Goal: Task Accomplishment & Management: Complete application form

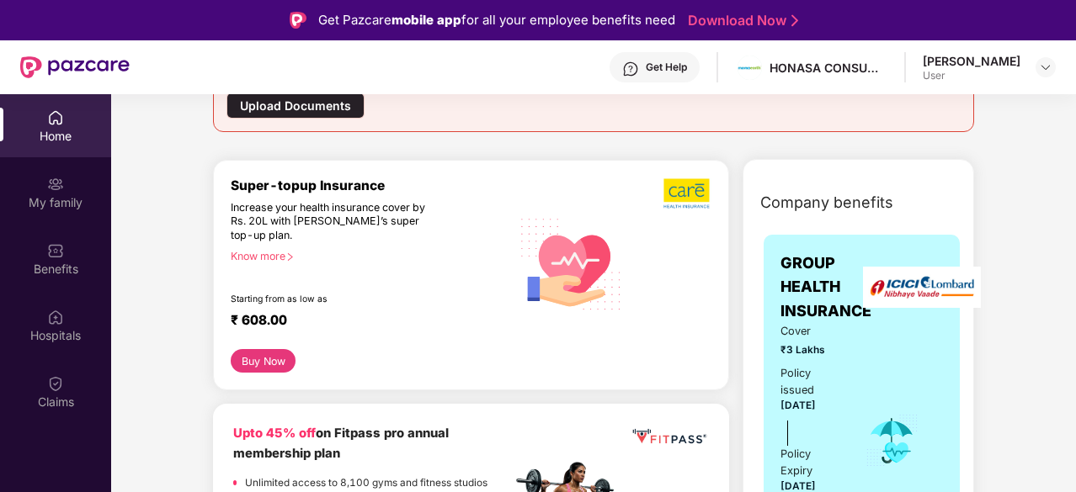
scroll to position [280, 0]
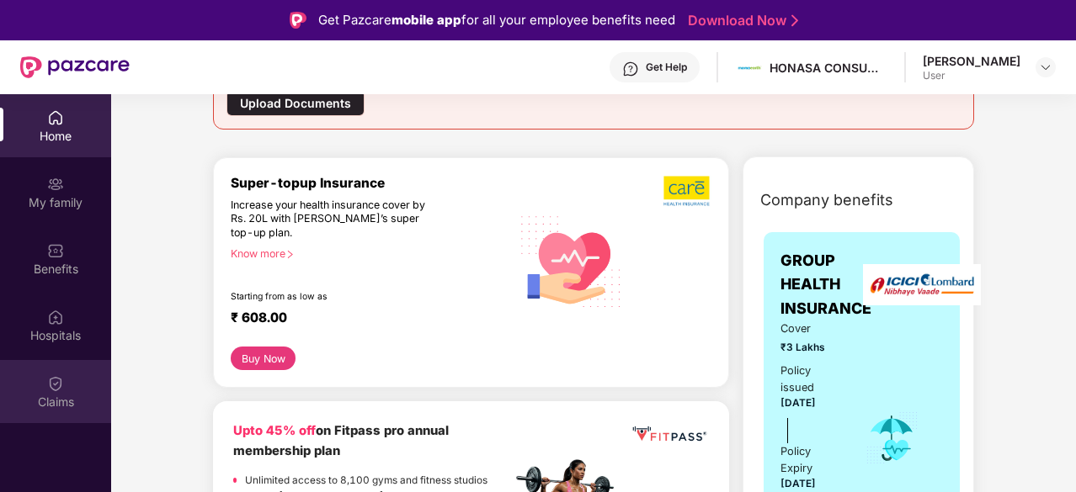
click at [66, 383] on div "Claims" at bounding box center [55, 391] width 111 height 63
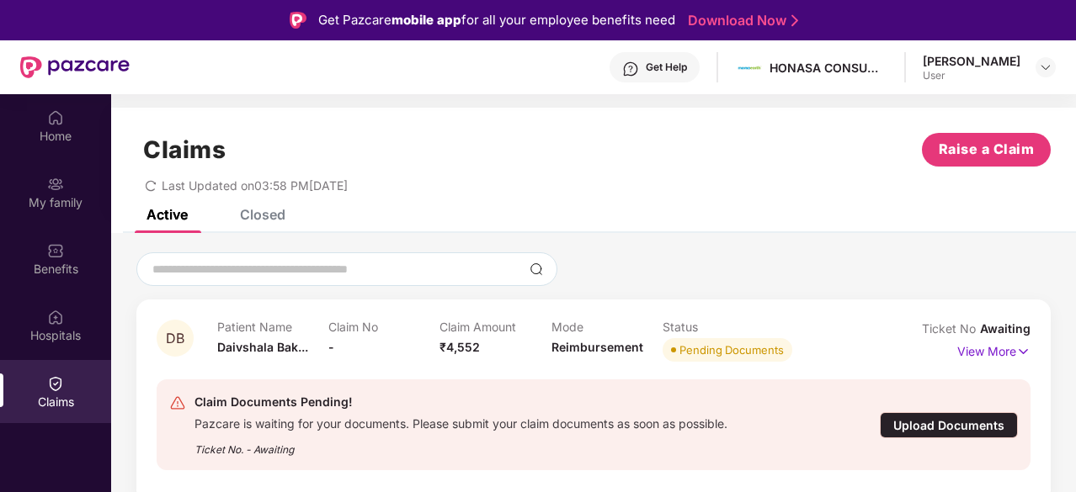
scroll to position [94, 0]
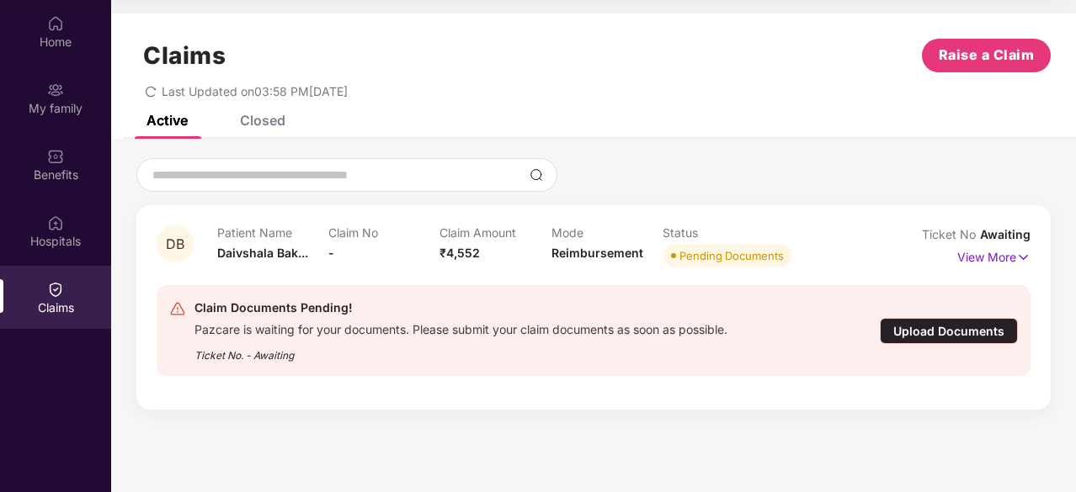
click at [944, 337] on div "Upload Documents" at bounding box center [949, 331] width 138 height 26
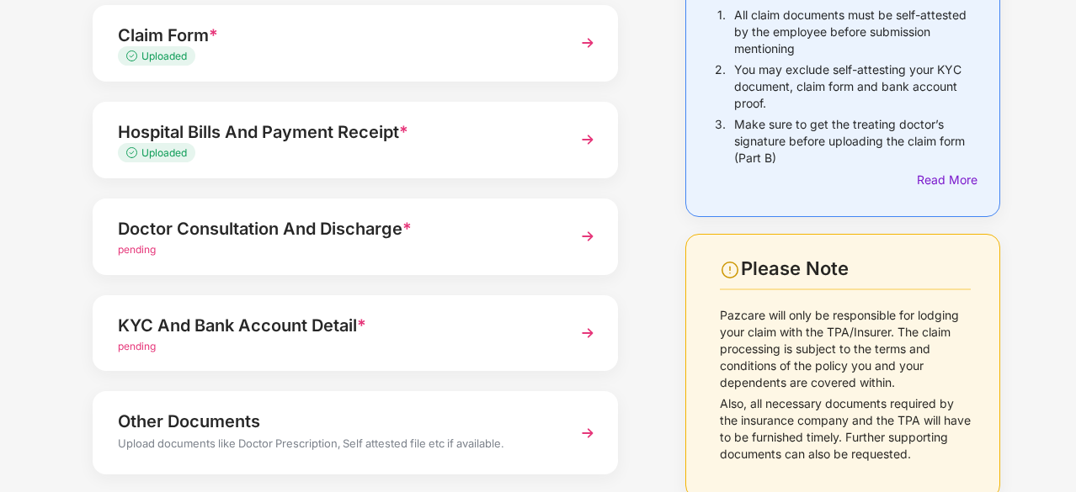
scroll to position [189, 0]
click at [428, 247] on div "pending" at bounding box center [335, 250] width 435 height 16
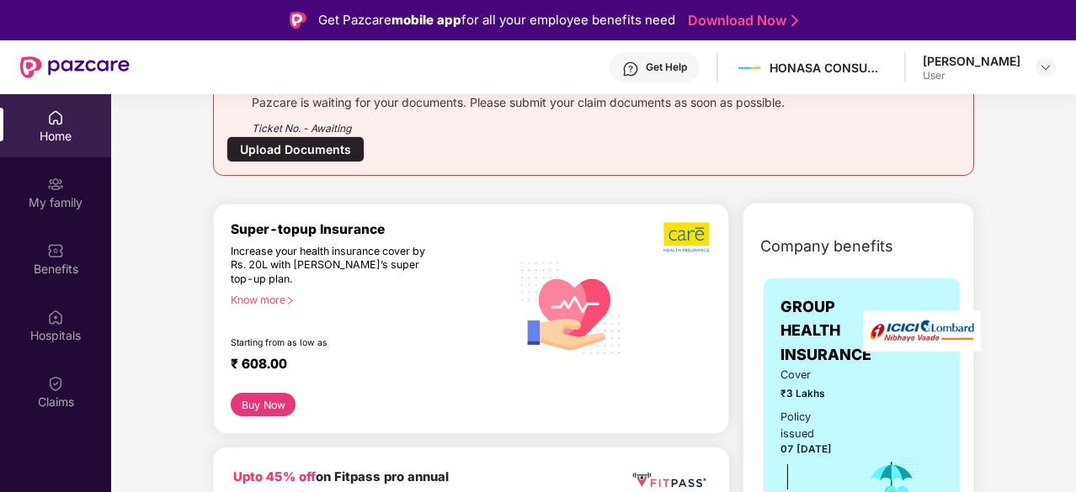
scroll to position [306, 0]
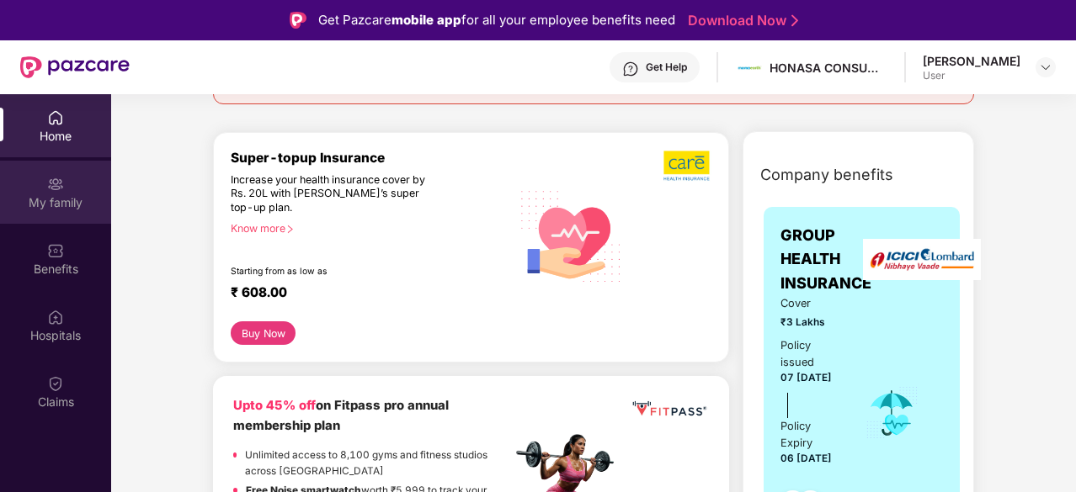
click at [60, 176] on img at bounding box center [55, 184] width 17 height 17
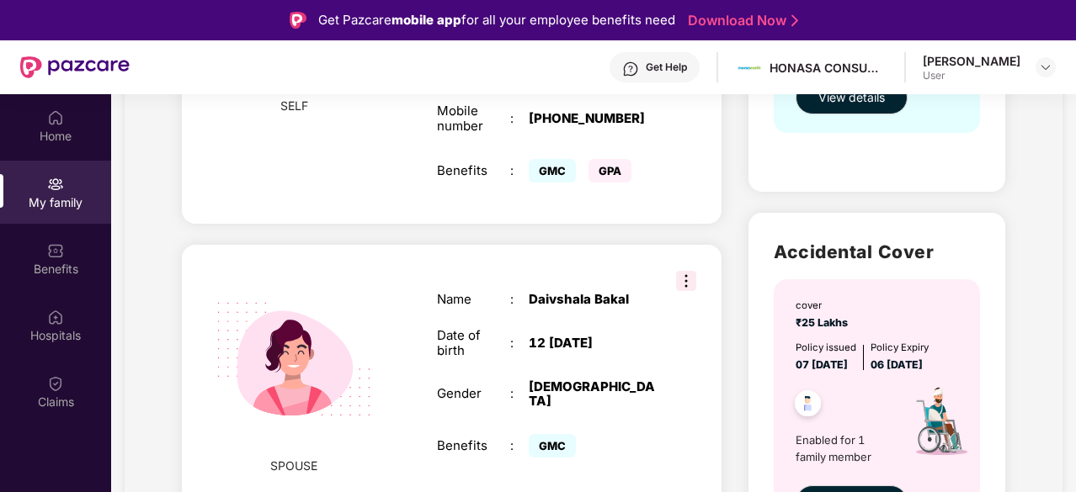
scroll to position [405, 0]
click at [81, 265] on div "Benefits" at bounding box center [55, 269] width 111 height 17
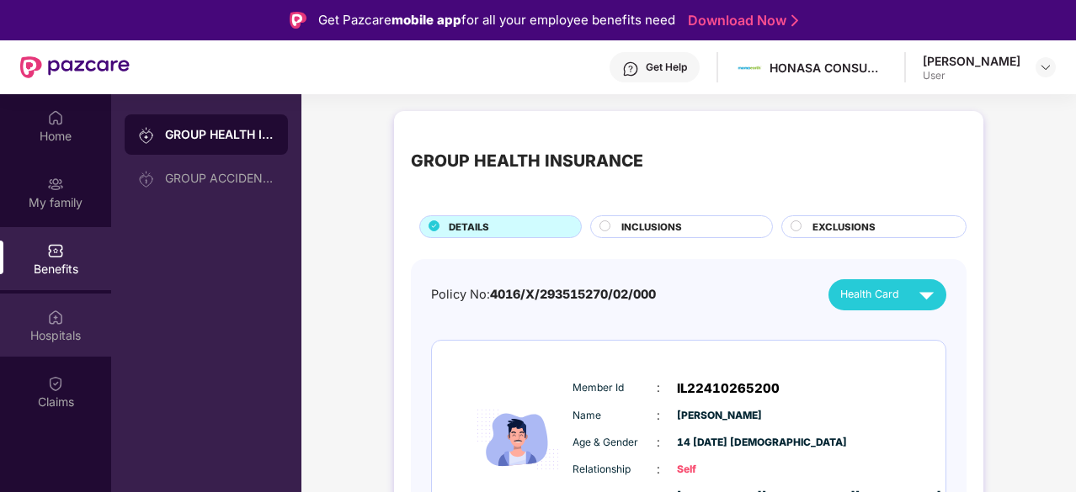
click at [42, 337] on div "Hospitals" at bounding box center [55, 335] width 111 height 17
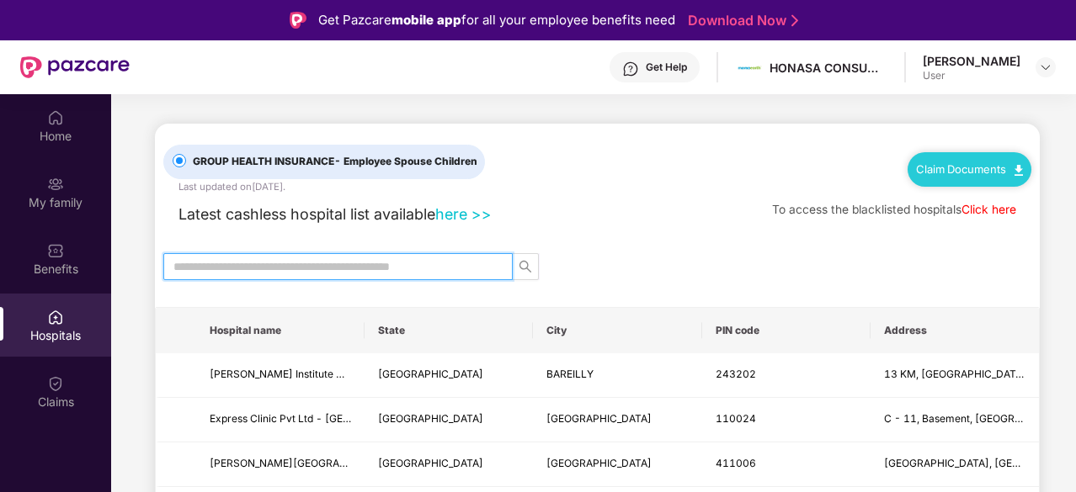
click at [283, 258] on input "text" at bounding box center [331, 267] width 316 height 19
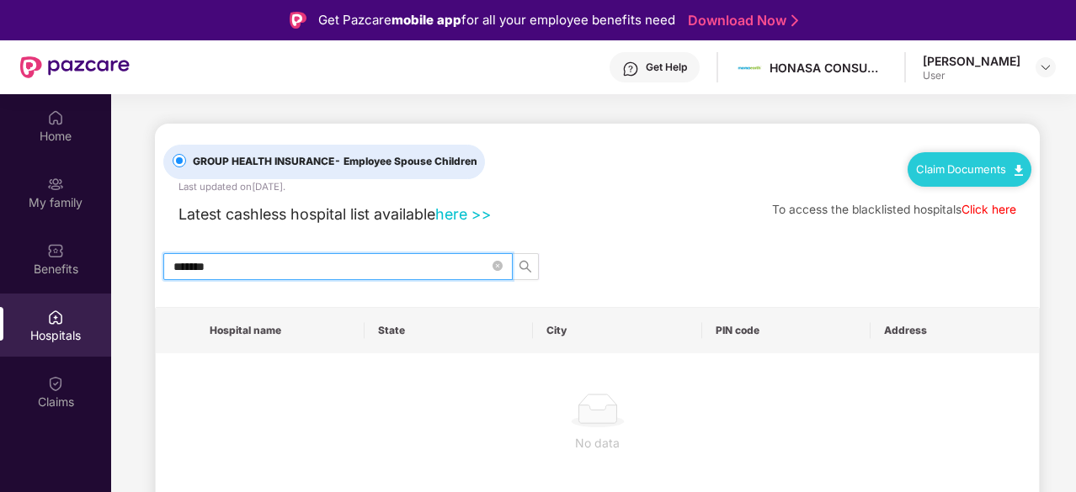
scroll to position [12, 0]
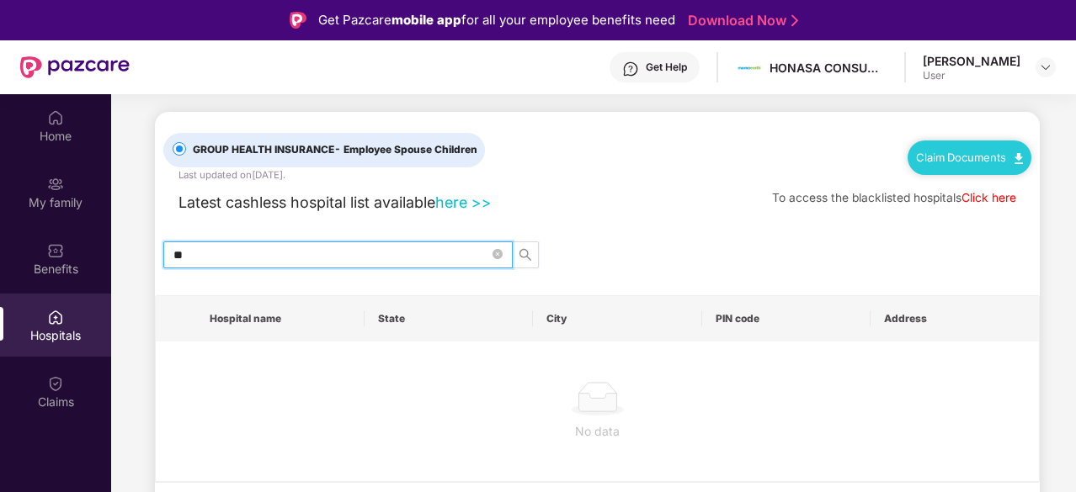
type input "*"
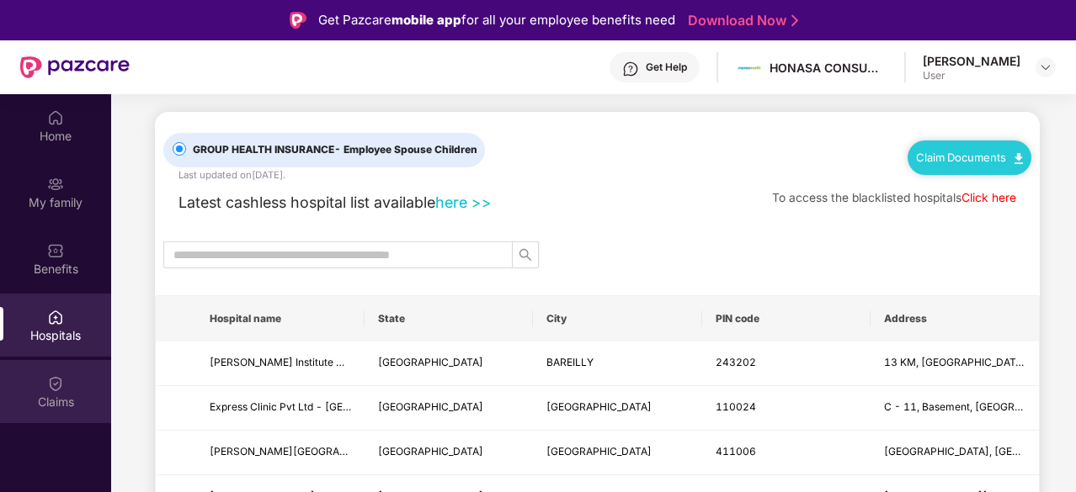
click at [57, 380] on img at bounding box center [55, 383] width 17 height 17
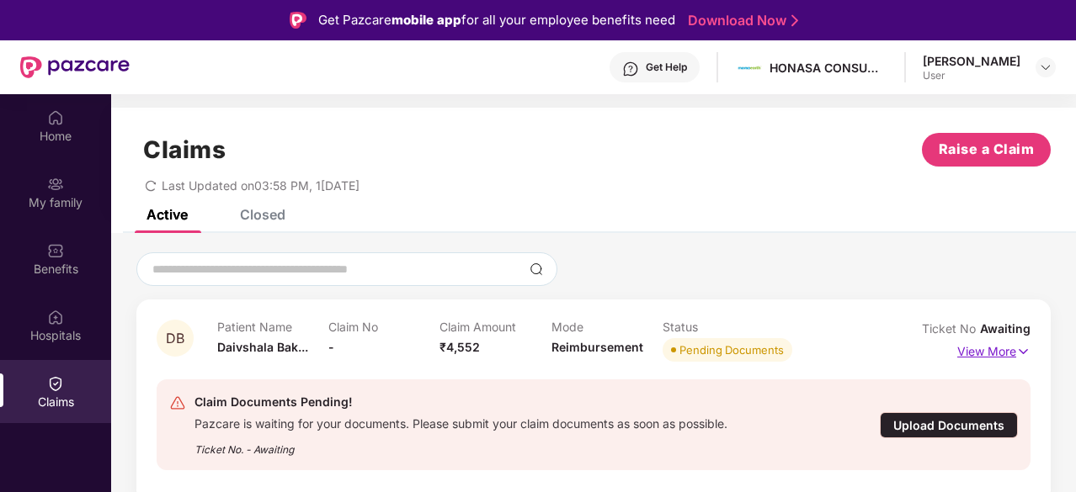
click at [1006, 353] on p "View More" at bounding box center [993, 349] width 73 height 23
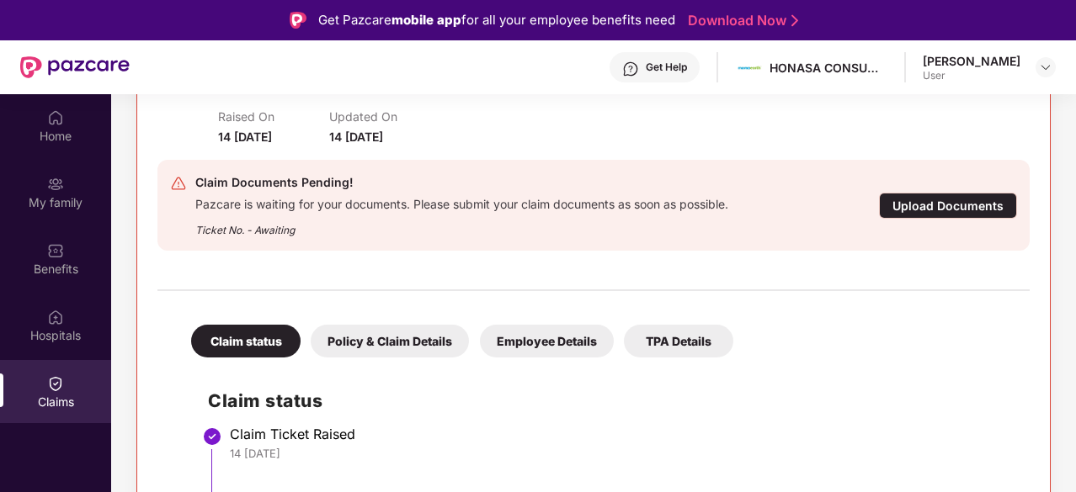
scroll to position [94, 0]
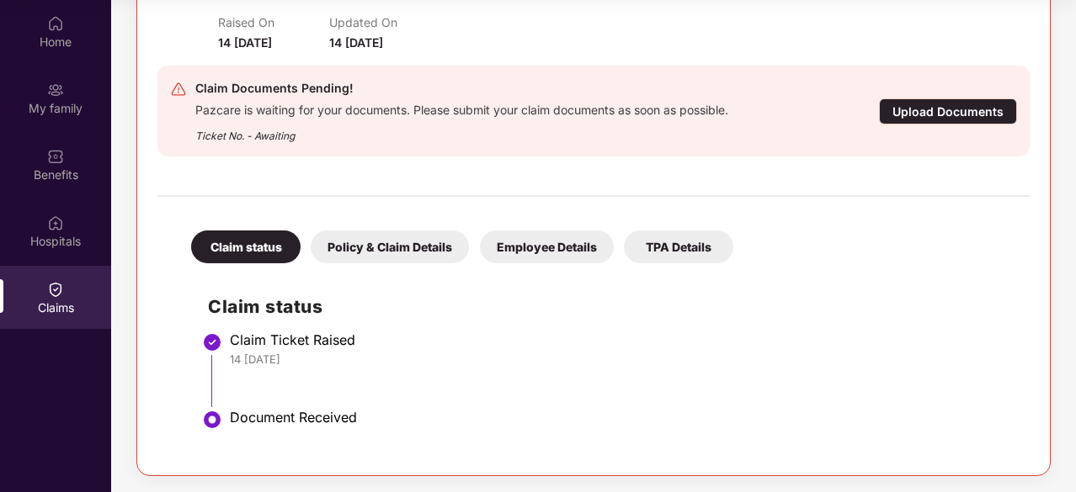
click at [973, 109] on div "Upload Documents" at bounding box center [948, 111] width 138 height 26
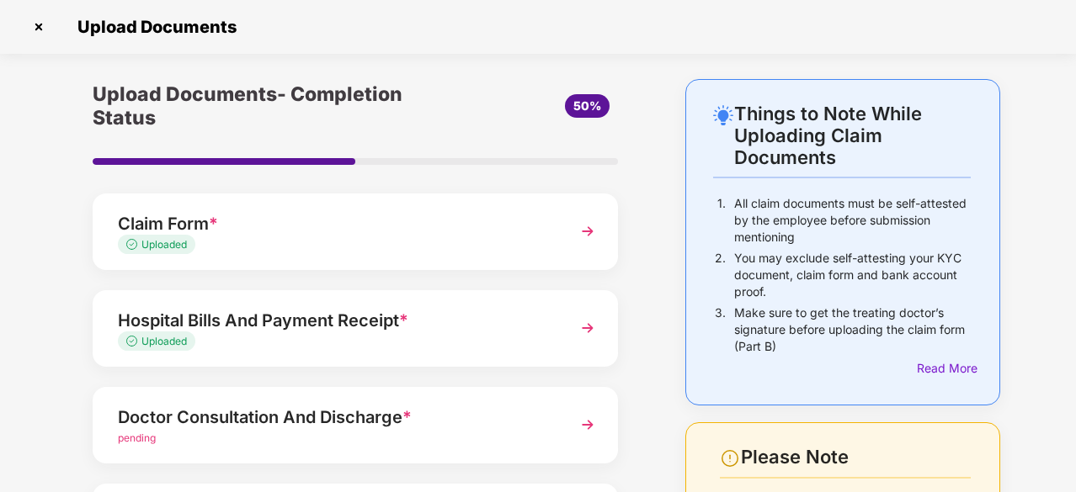
scroll to position [244, 0]
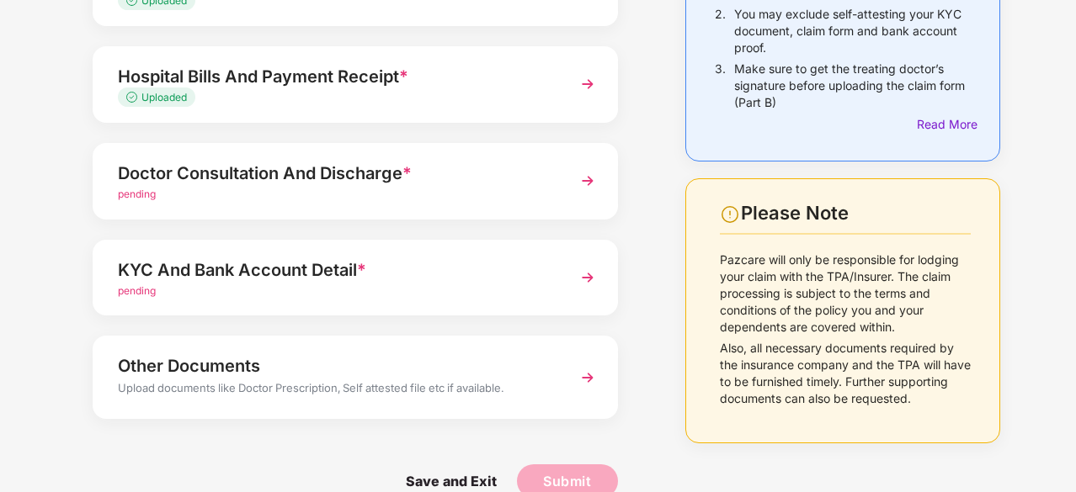
click at [312, 75] on div "Hospital Bills And Payment Receipt *" at bounding box center [335, 76] width 435 height 27
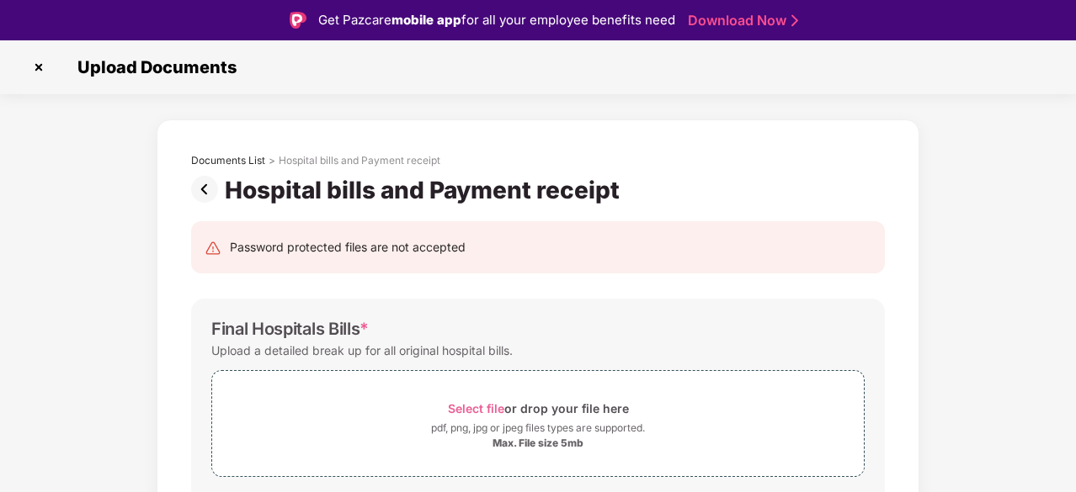
click at [207, 193] on img at bounding box center [208, 189] width 34 height 27
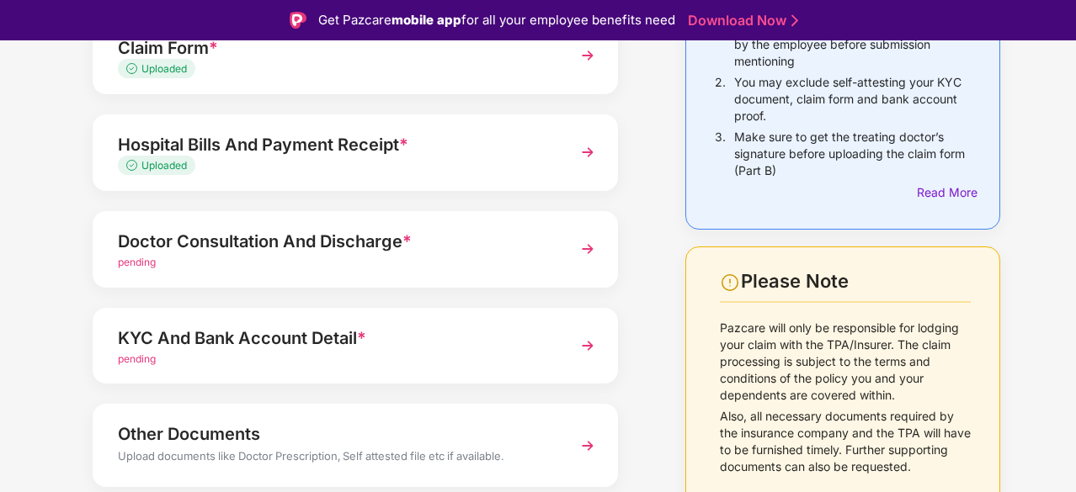
scroll to position [274, 0]
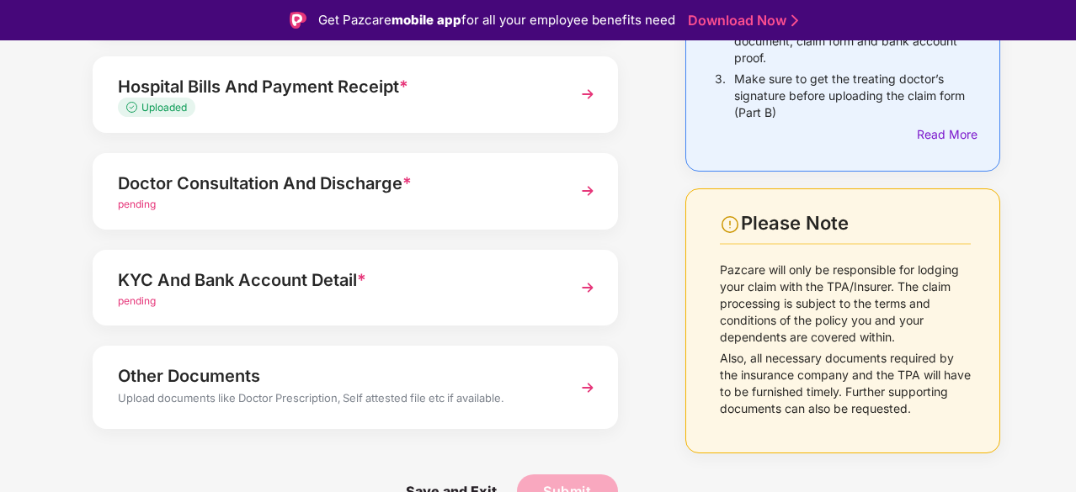
click at [470, 189] on div "Doctor Consultation And Discharge *" at bounding box center [335, 183] width 435 height 27
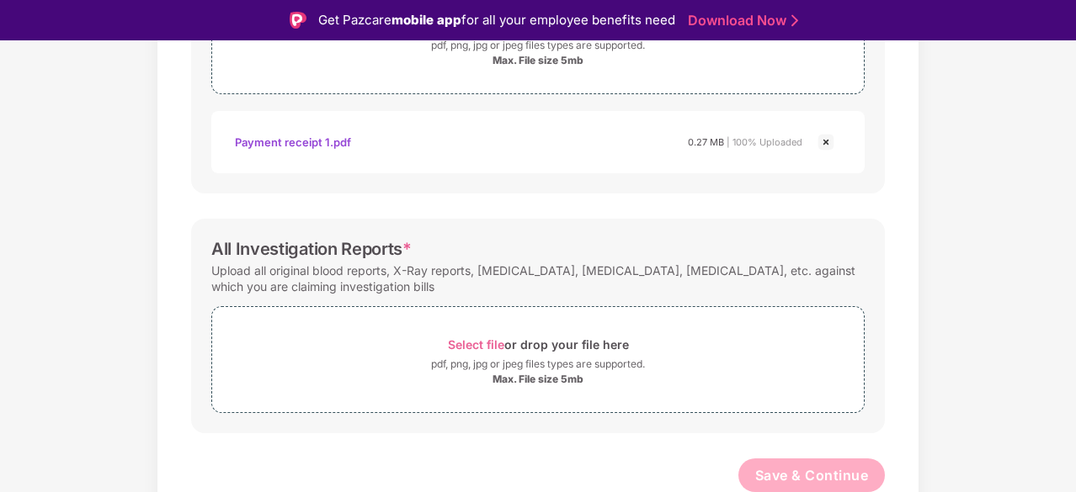
scroll to position [0, 0]
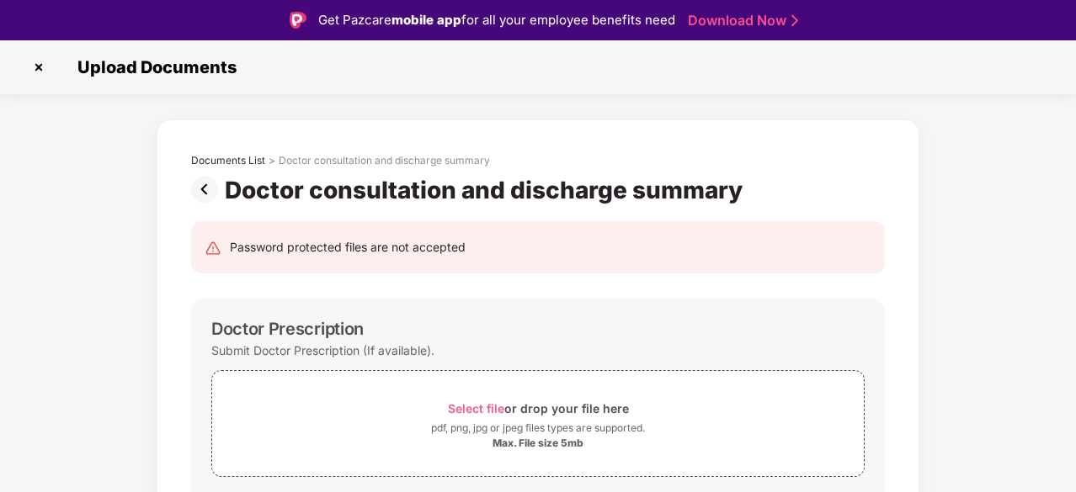
click at [207, 183] on img at bounding box center [208, 189] width 34 height 27
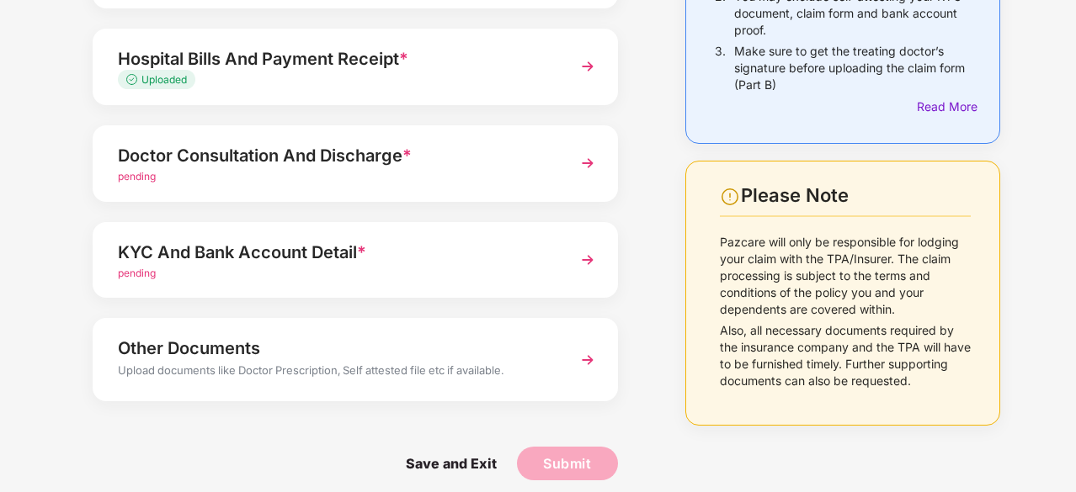
scroll to position [274, 0]
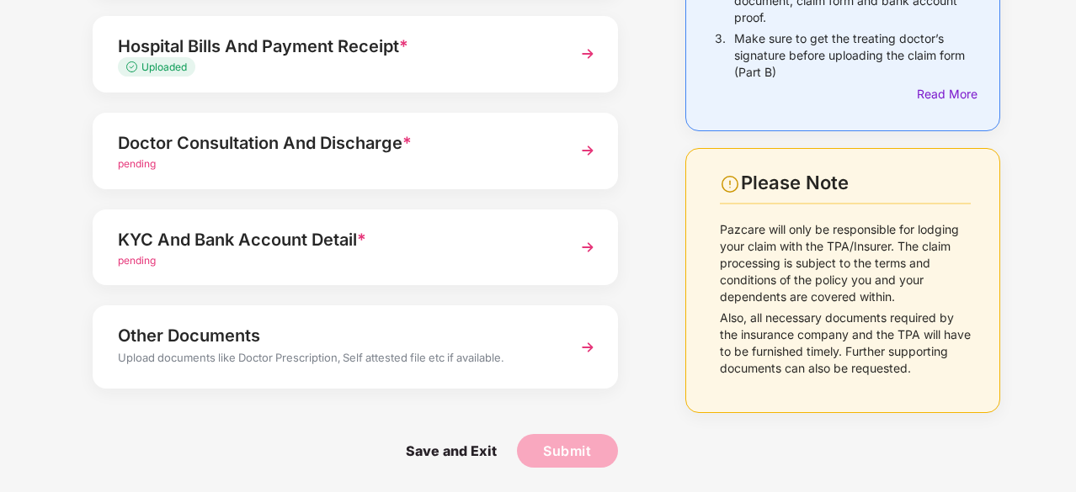
click at [216, 267] on div "pending" at bounding box center [335, 261] width 435 height 16
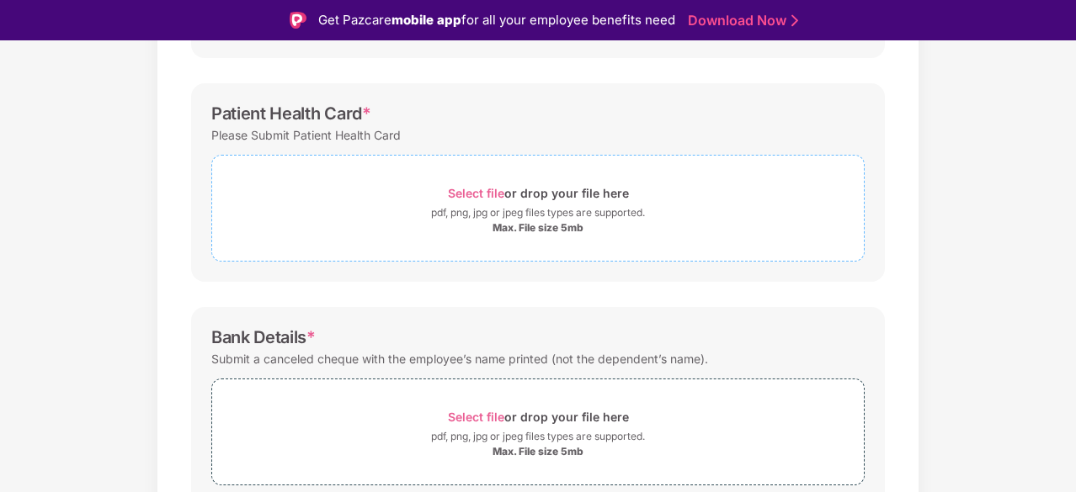
scroll to position [439, 0]
click at [545, 233] on div "Max. File size 5mb" at bounding box center [537, 228] width 91 height 13
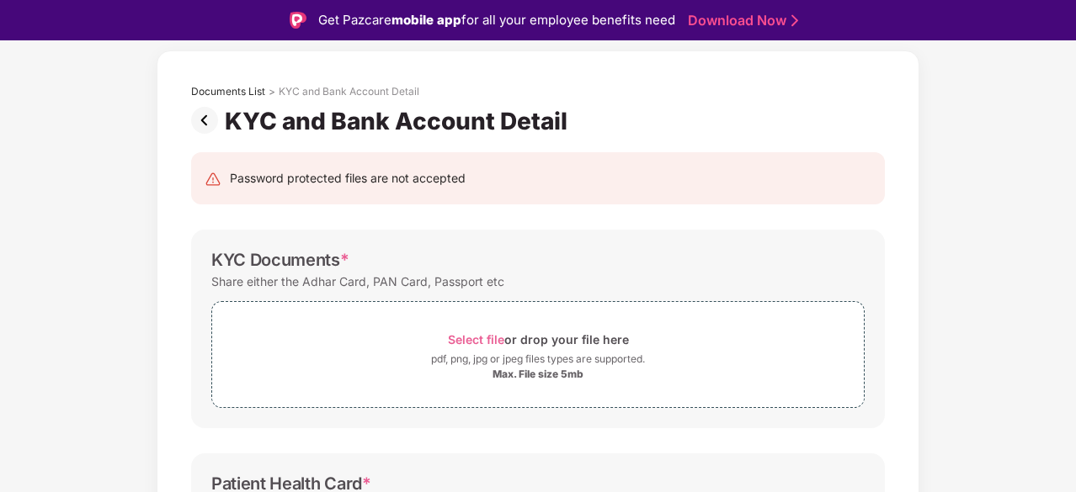
scroll to position [68, 0]
click at [366, 344] on div "Select file or drop your file here" at bounding box center [537, 340] width 651 height 23
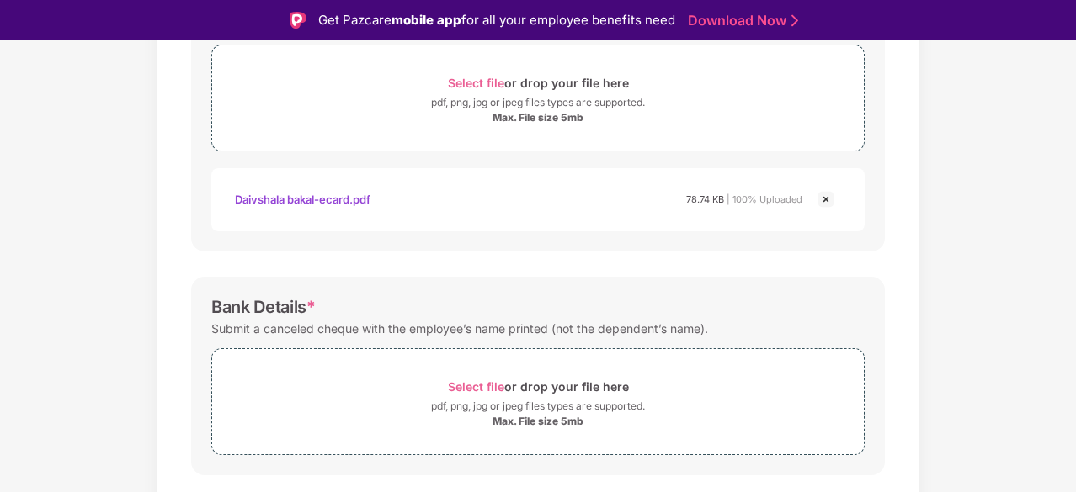
scroll to position [672, 0]
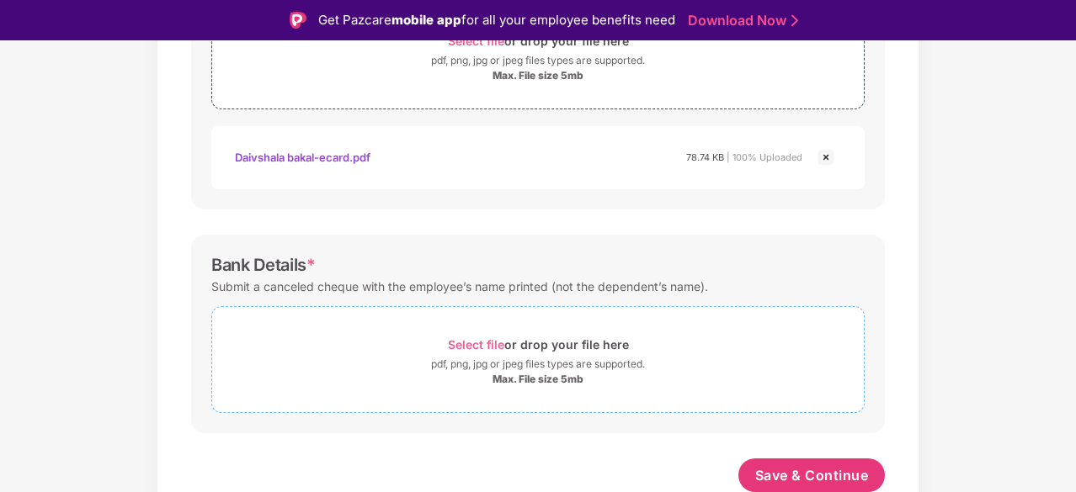
click at [520, 373] on div "Max. File size 5mb" at bounding box center [537, 379] width 91 height 13
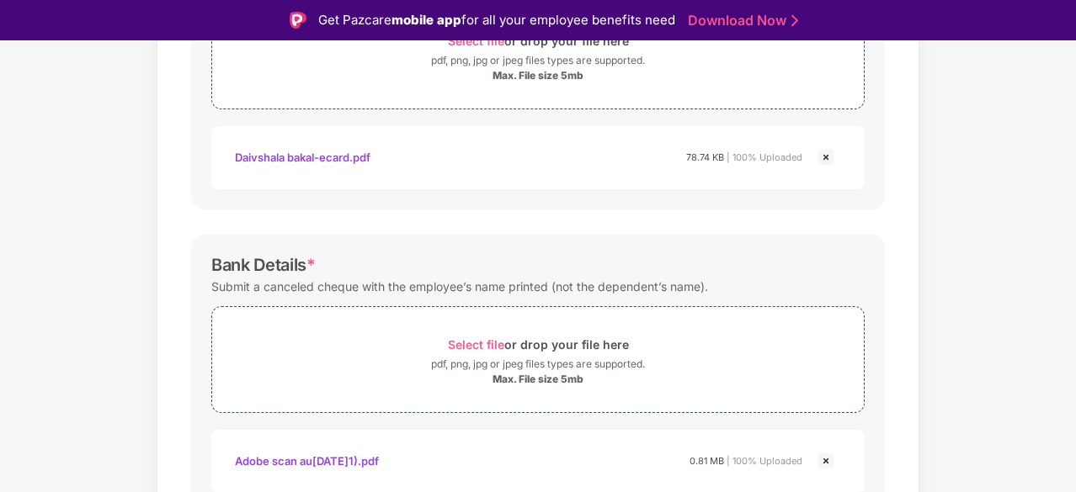
scroll to position [752, 0]
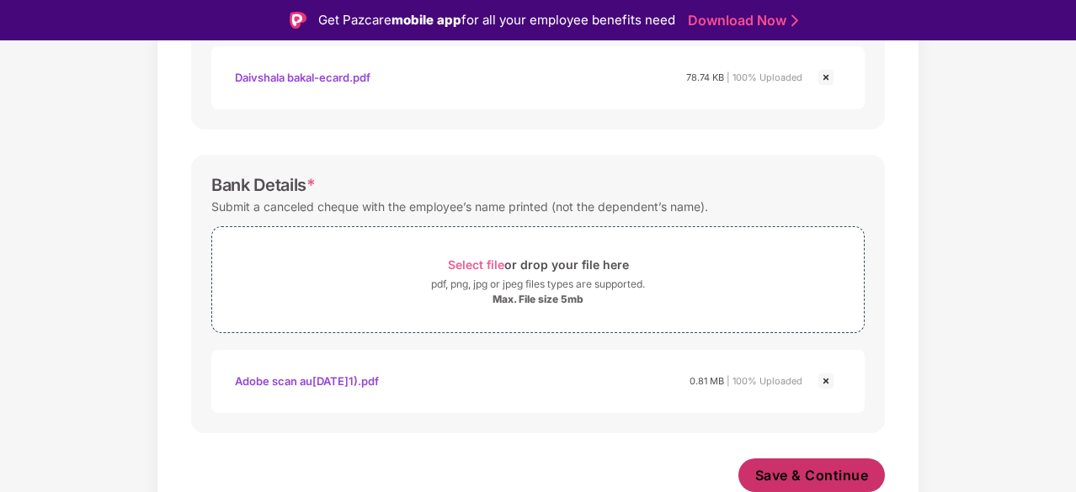
click at [791, 469] on span "Save & Continue" at bounding box center [812, 475] width 114 height 19
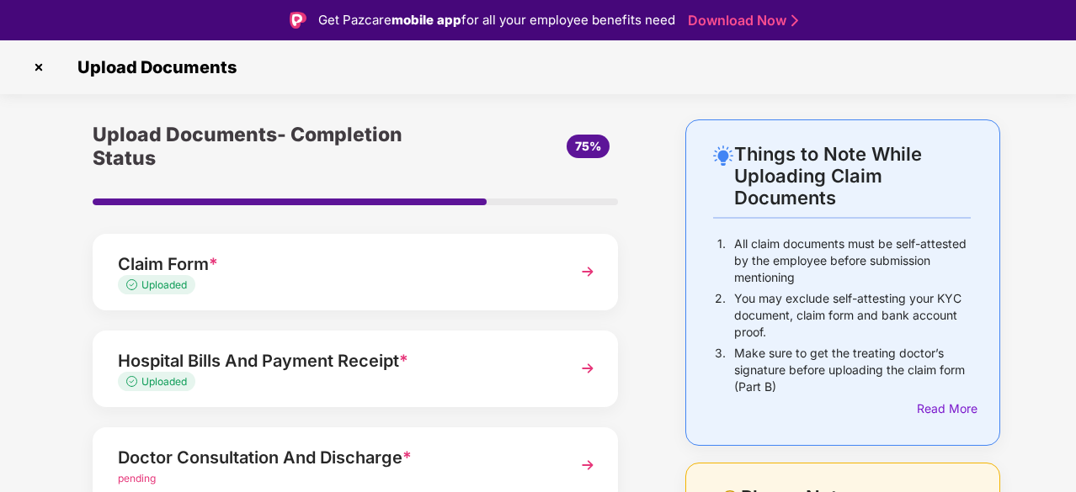
scroll to position [274, 0]
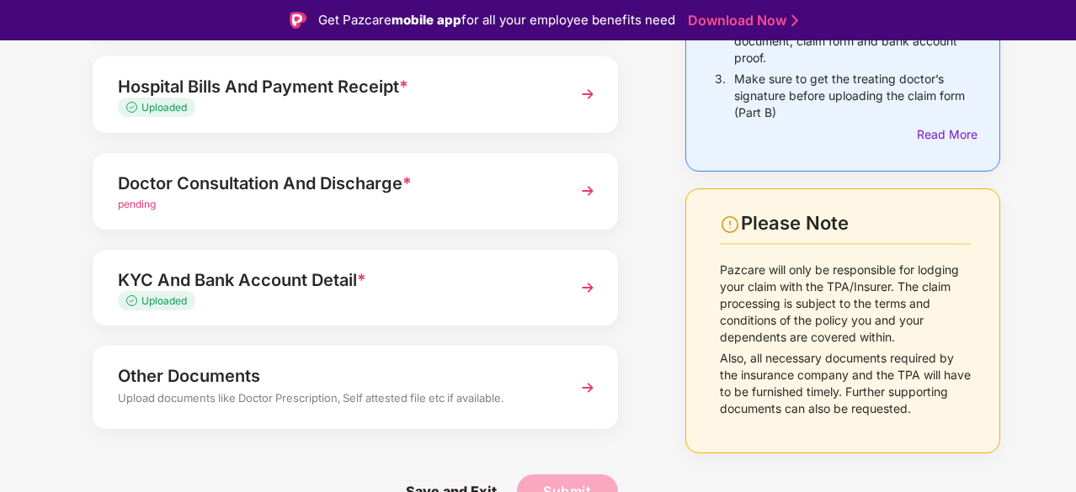
click at [460, 295] on div "Uploaded" at bounding box center [335, 302] width 435 height 16
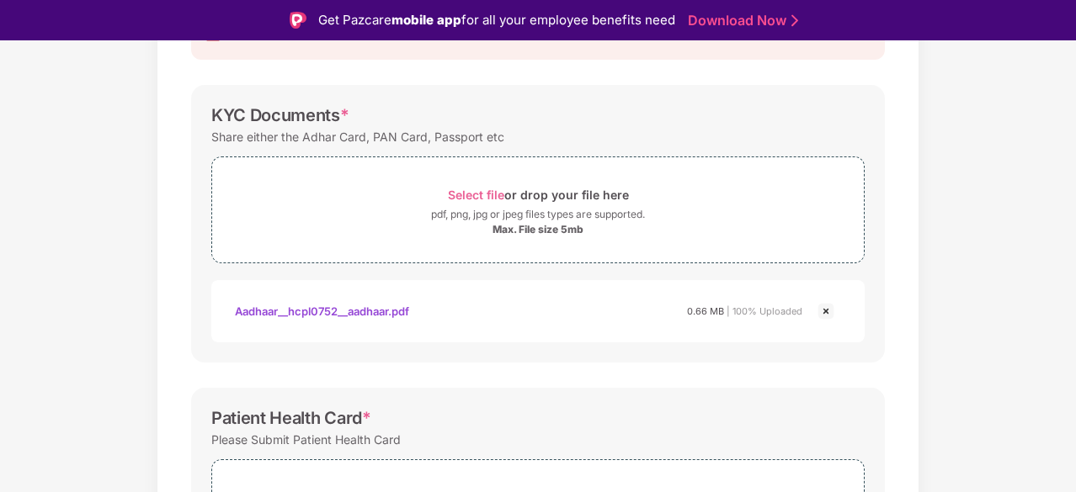
scroll to position [0, 0]
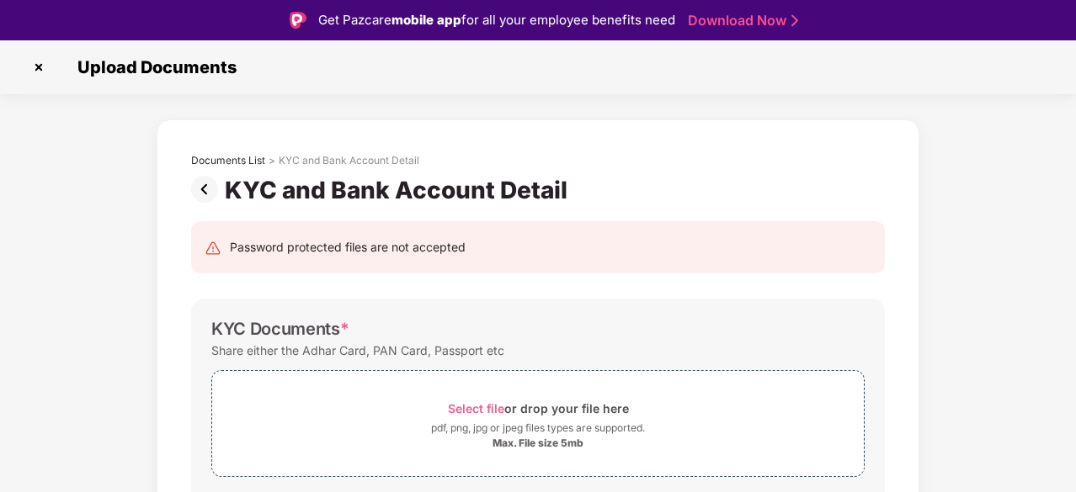
click at [205, 192] on img at bounding box center [208, 189] width 34 height 27
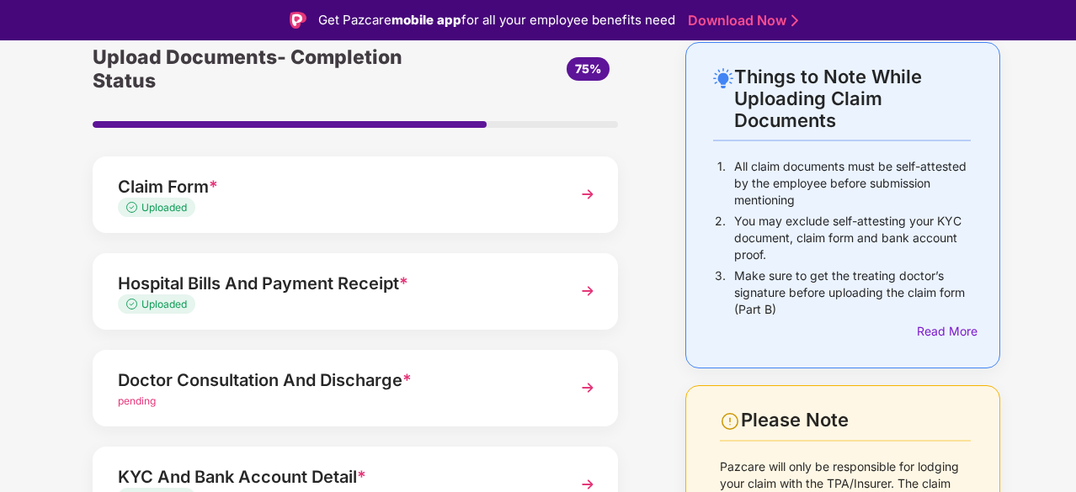
scroll to position [81, 0]
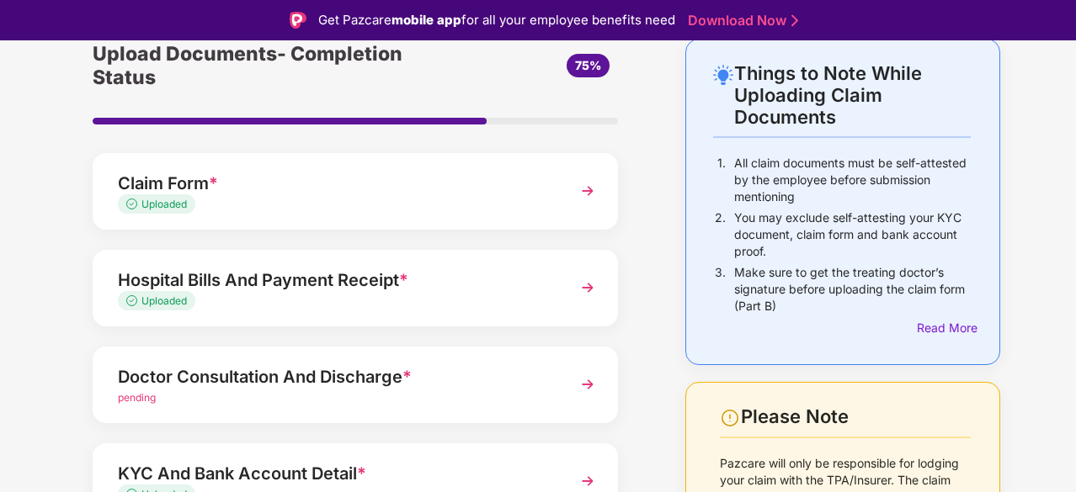
click at [327, 406] on div "pending" at bounding box center [335, 399] width 435 height 16
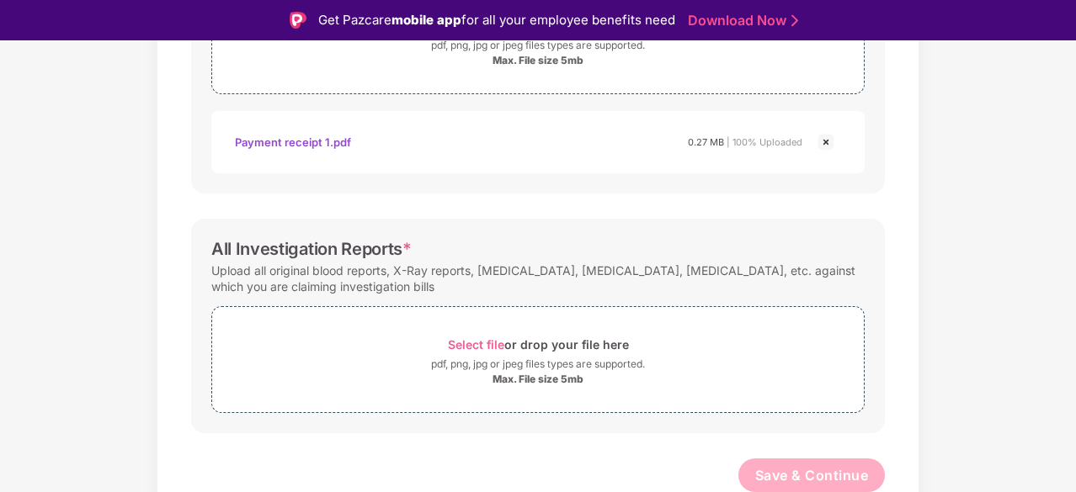
scroll to position [658, 0]
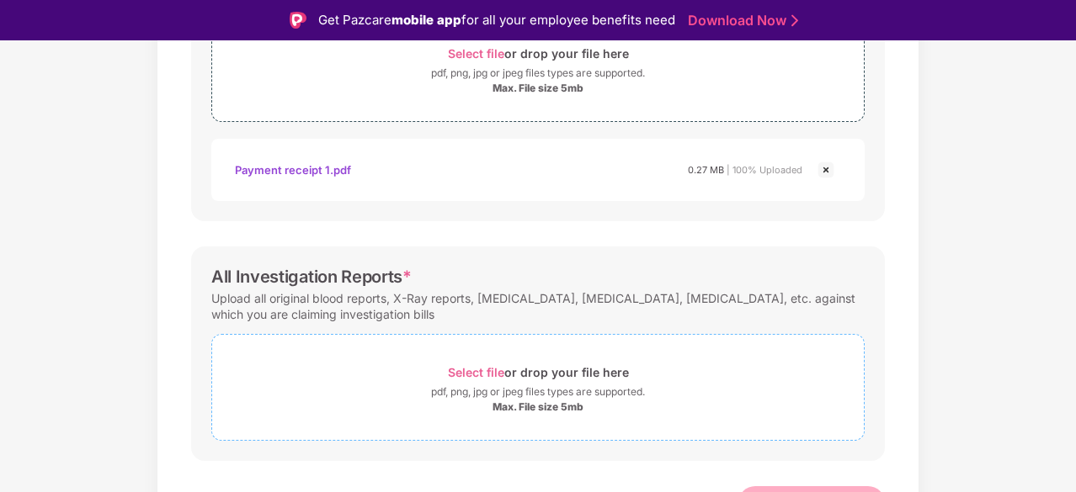
click at [476, 369] on span "Select file" at bounding box center [476, 372] width 56 height 14
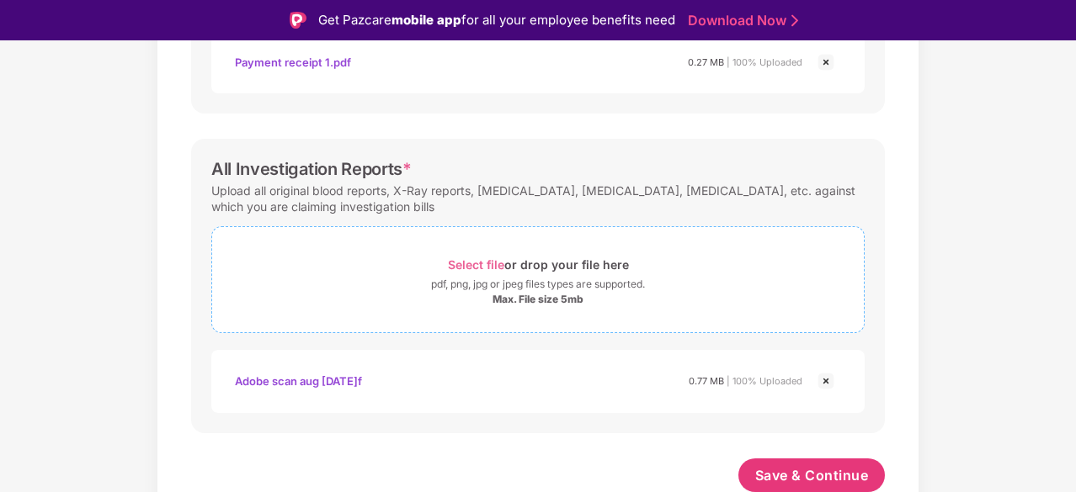
scroll to position [40, 0]
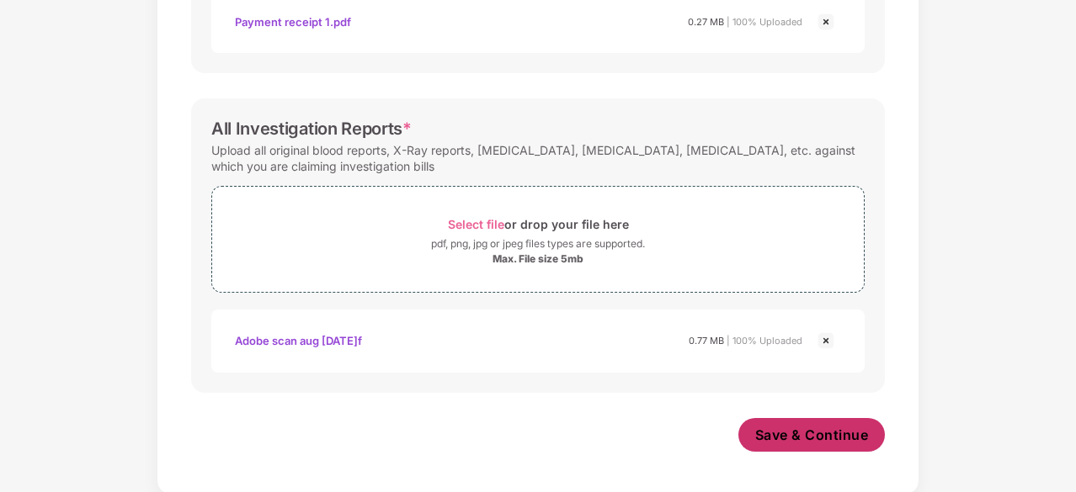
click at [774, 428] on span "Save & Continue" at bounding box center [812, 435] width 114 height 19
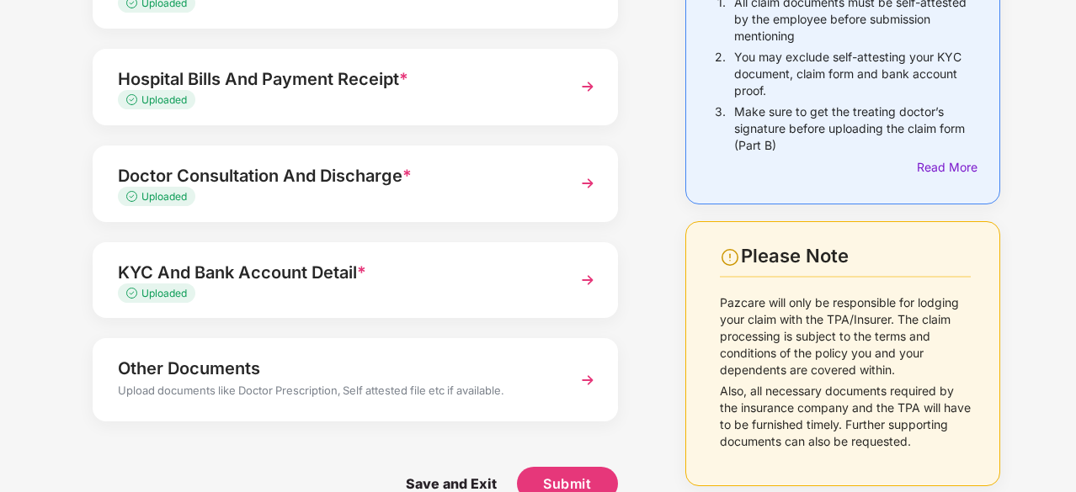
scroll to position [234, 0]
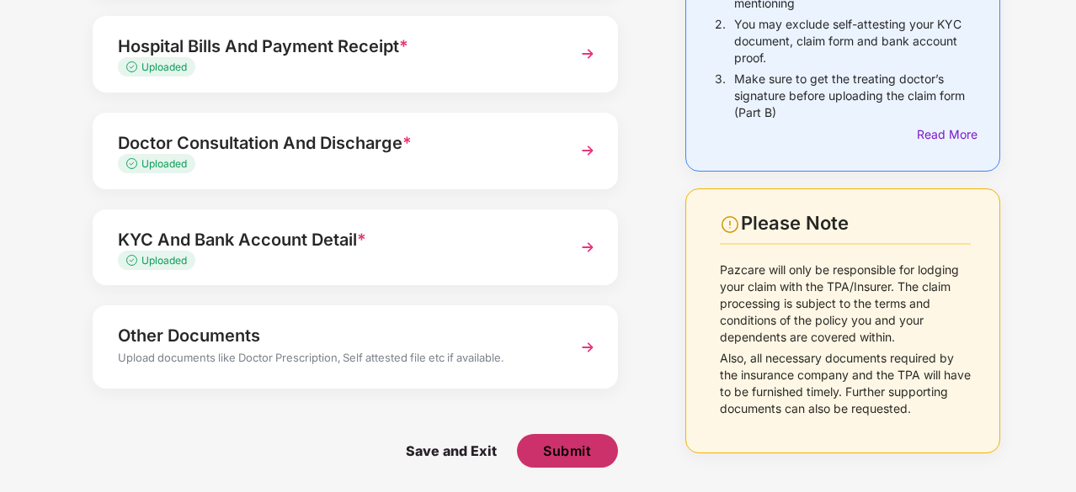
click at [571, 444] on span "Submit" at bounding box center [567, 451] width 48 height 19
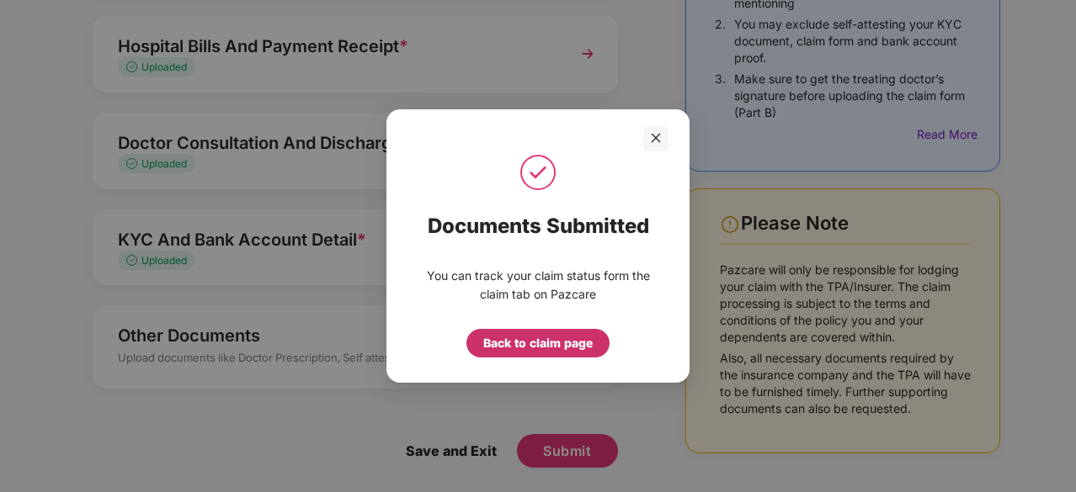
click at [534, 349] on div "Back to claim page" at bounding box center [537, 343] width 109 height 19
